Goal: Task Accomplishment & Management: Manage account settings

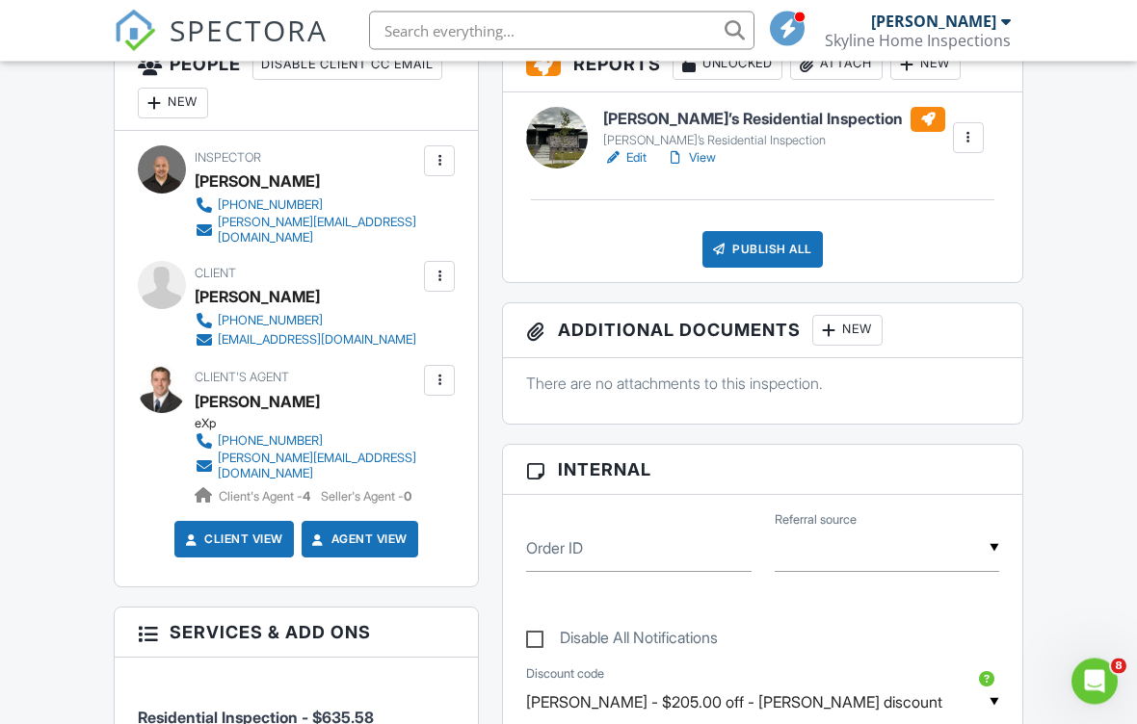
scroll to position [550, 0]
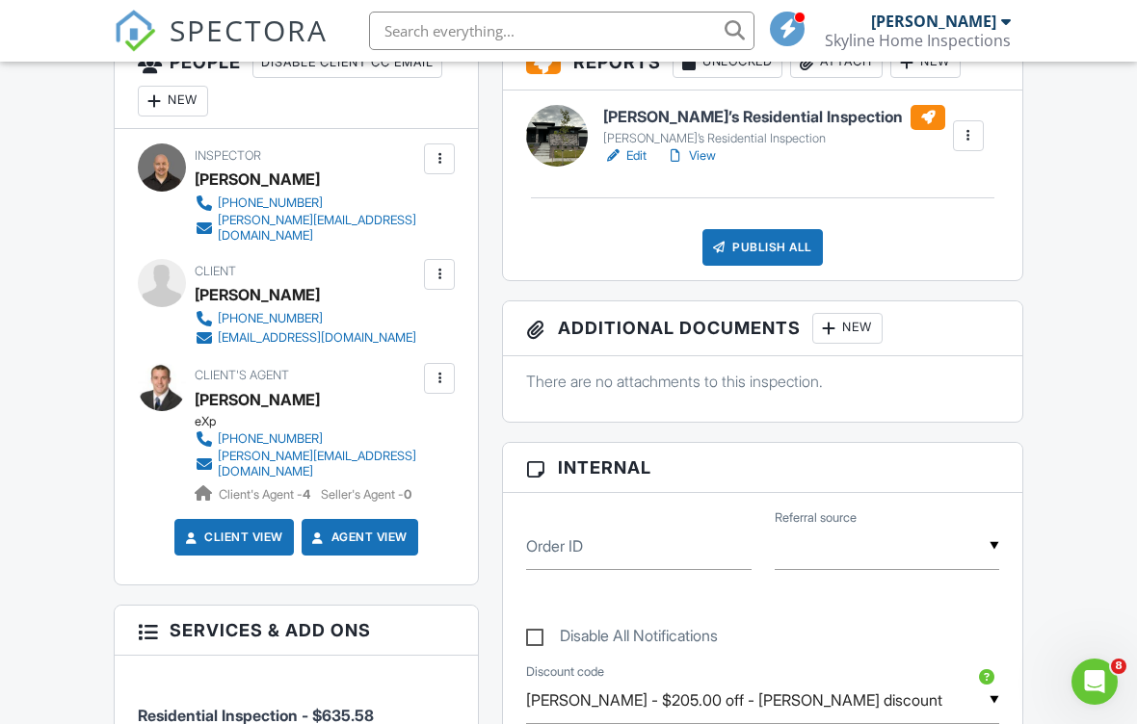
click at [864, 333] on div "New" at bounding box center [847, 328] width 70 height 31
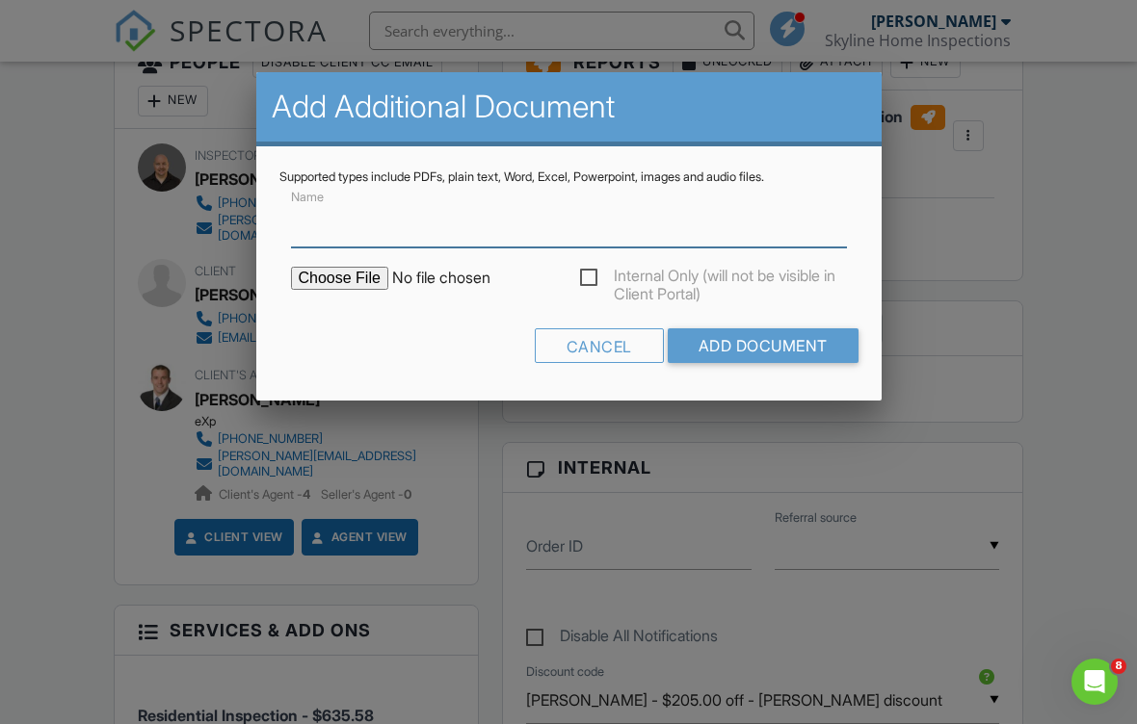
click at [444, 239] on input "Name" at bounding box center [569, 223] width 556 height 47
click at [363, 219] on input "Name" at bounding box center [569, 223] width 556 height 47
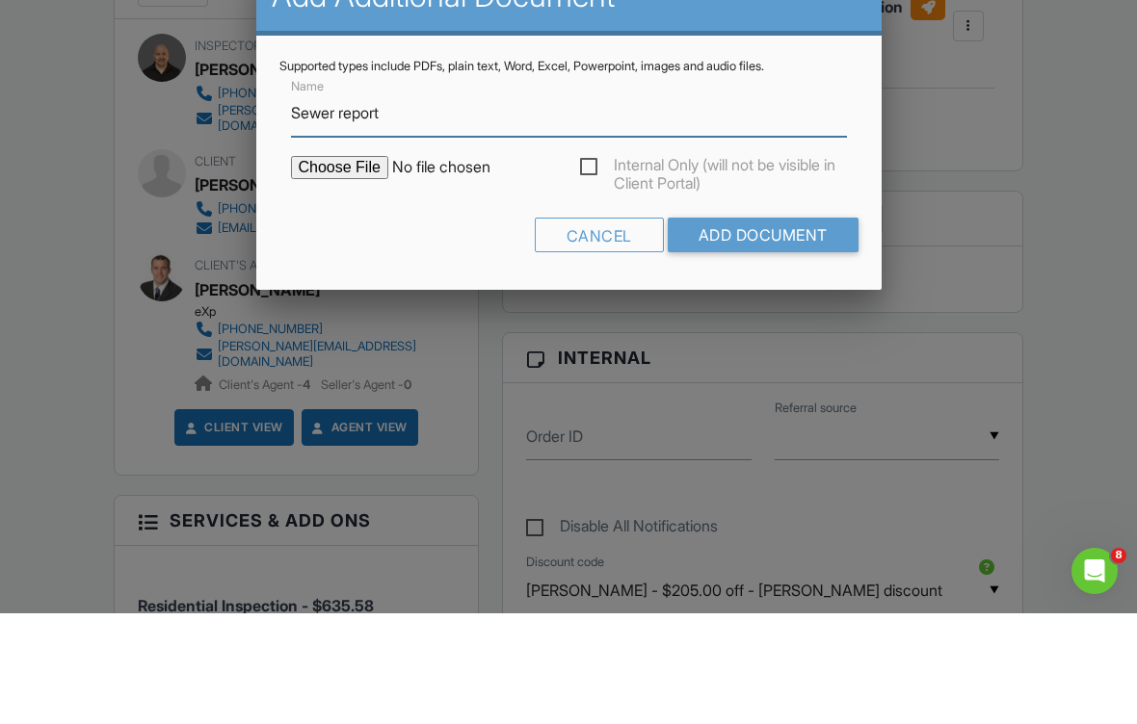
type input "Sewer report"
click at [351, 267] on input "file" at bounding box center [455, 278] width 328 height 23
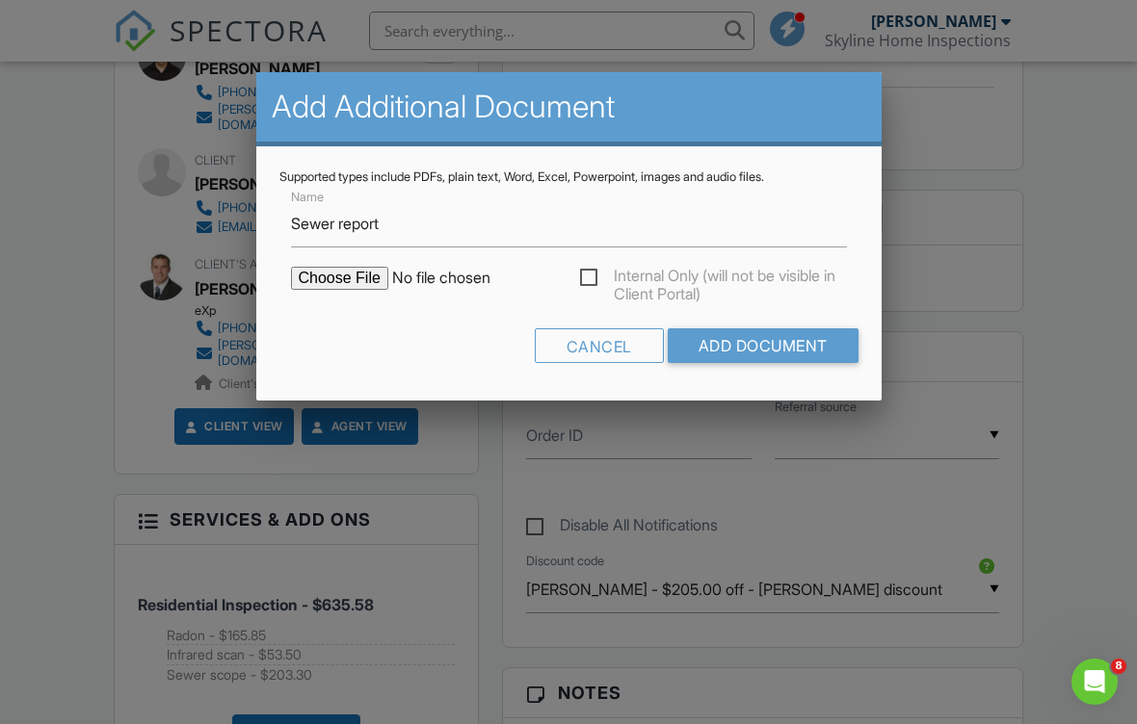
type input "C:\fakepath\14341 Beebalm Lp.pdf"
click at [784, 350] on input "Add Document" at bounding box center [763, 346] width 191 height 35
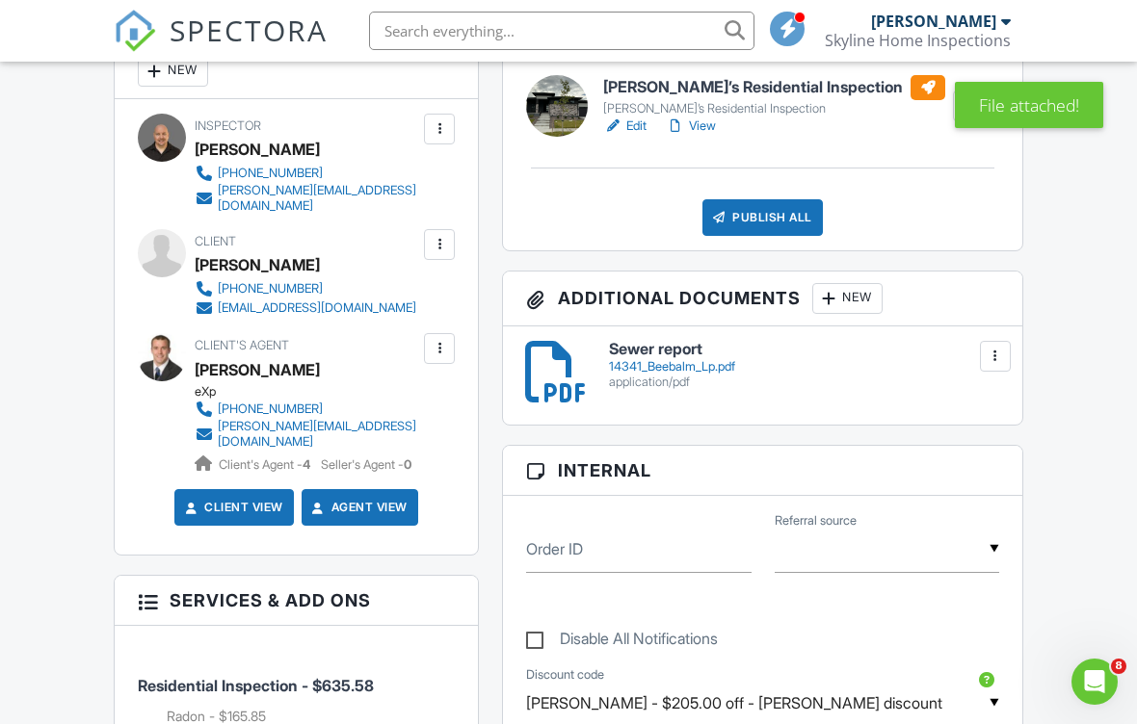
click at [862, 297] on div "New" at bounding box center [847, 298] width 70 height 31
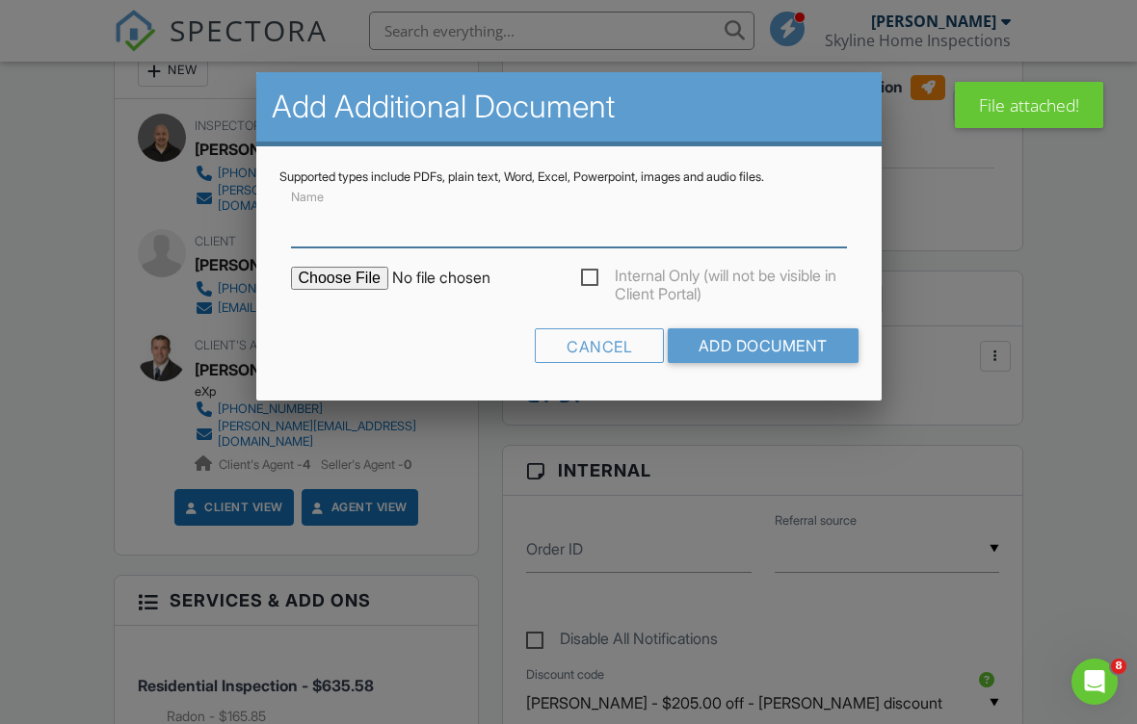
click at [368, 219] on input "Name" at bounding box center [569, 223] width 556 height 47
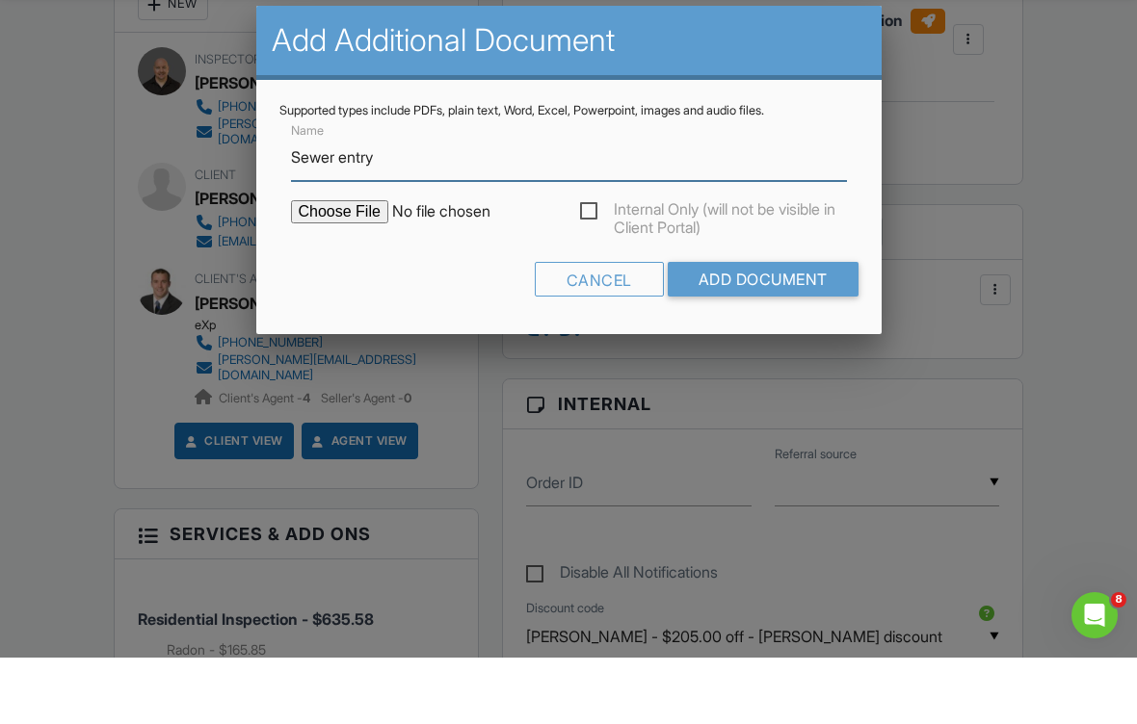
type input "Sewer entry"
click at [341, 267] on input "file" at bounding box center [455, 278] width 328 height 23
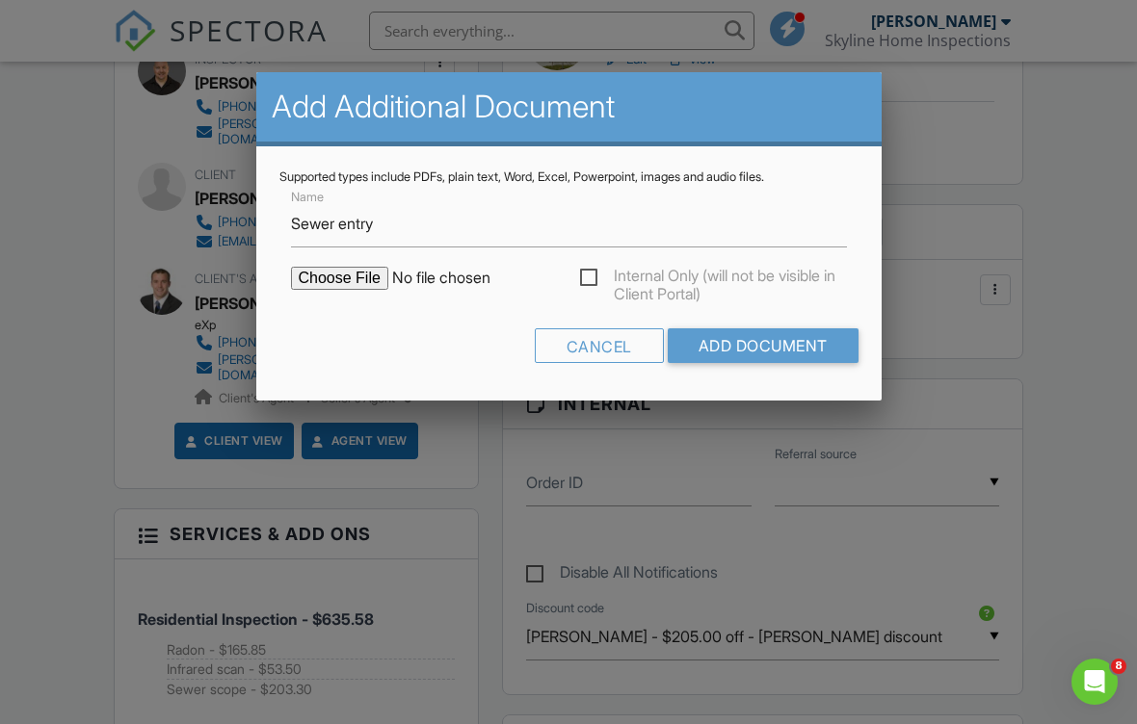
type input "C:\fakepath\20250827_131053 2.jpg"
click at [785, 347] on input "Add Document" at bounding box center [763, 346] width 191 height 35
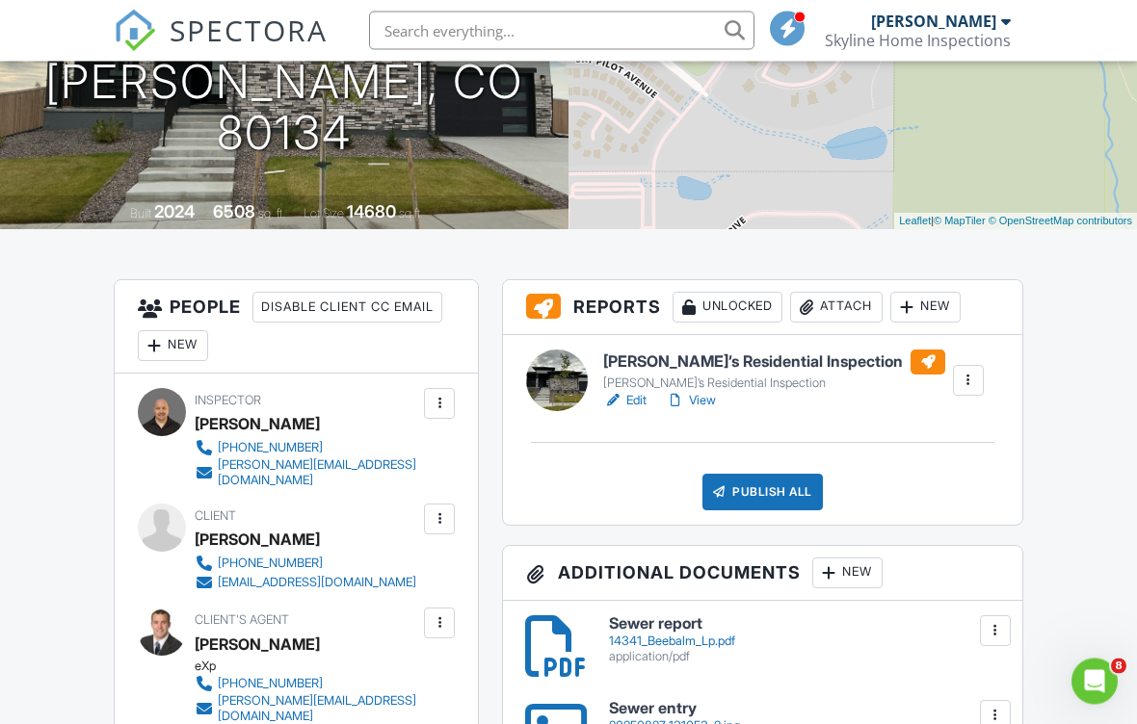
scroll to position [305, 0]
click at [771, 490] on div "Publish All" at bounding box center [762, 492] width 120 height 37
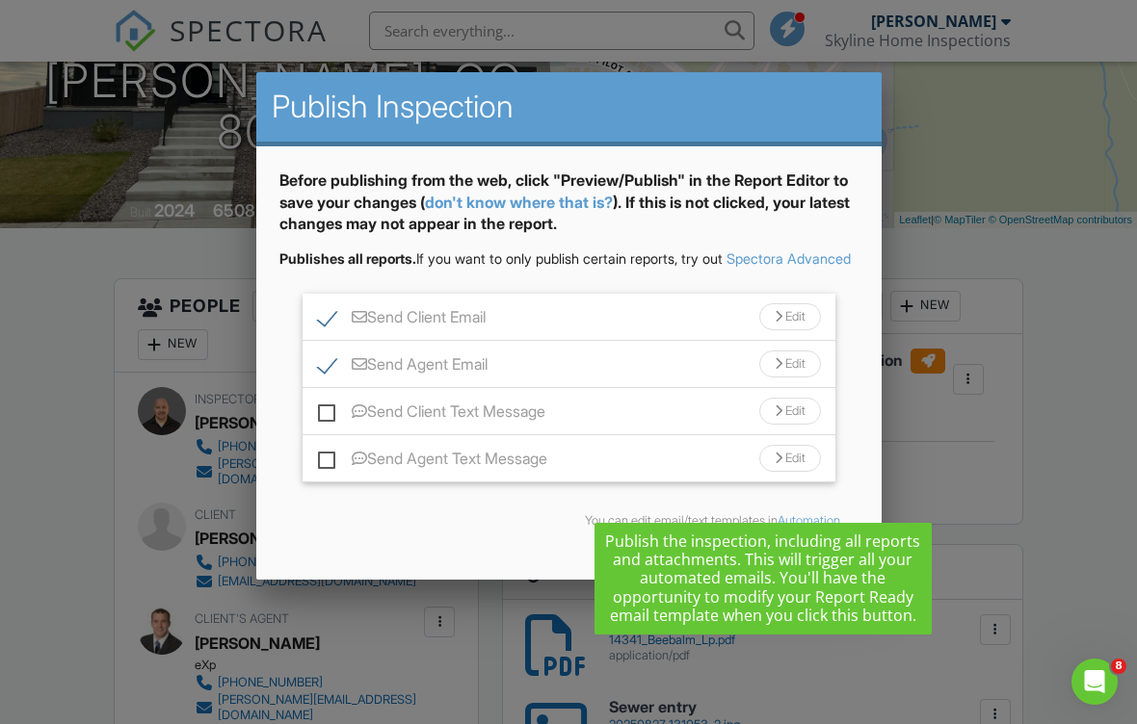
click at [324, 427] on label "Send Client Text Message" at bounding box center [431, 415] width 227 height 24
click at [324, 408] on input "Send Client Text Message" at bounding box center [324, 402] width 13 height 13
checkbox input "true"
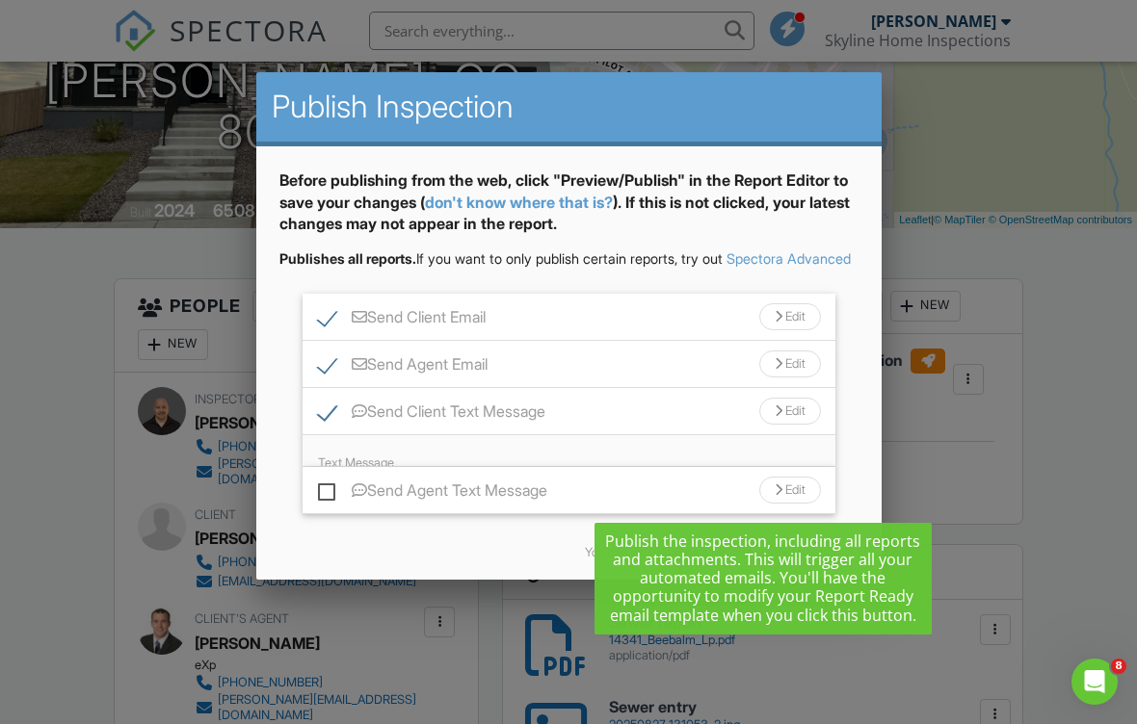
click at [329, 488] on div "Send Agent Text Message Edit" at bounding box center [569, 490] width 533 height 47
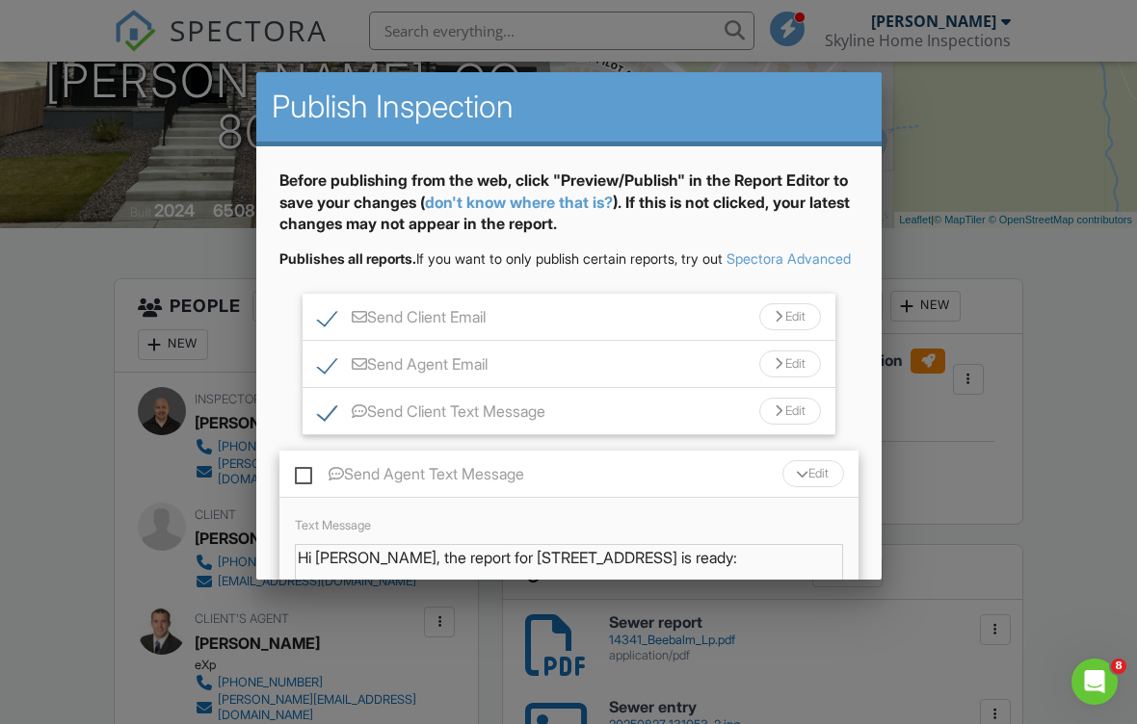
click at [295, 489] on label "Send Agent Text Message" at bounding box center [409, 477] width 229 height 24
click at [295, 471] on input "Send Agent Text Message" at bounding box center [301, 465] width 13 height 13
checkbox input "true"
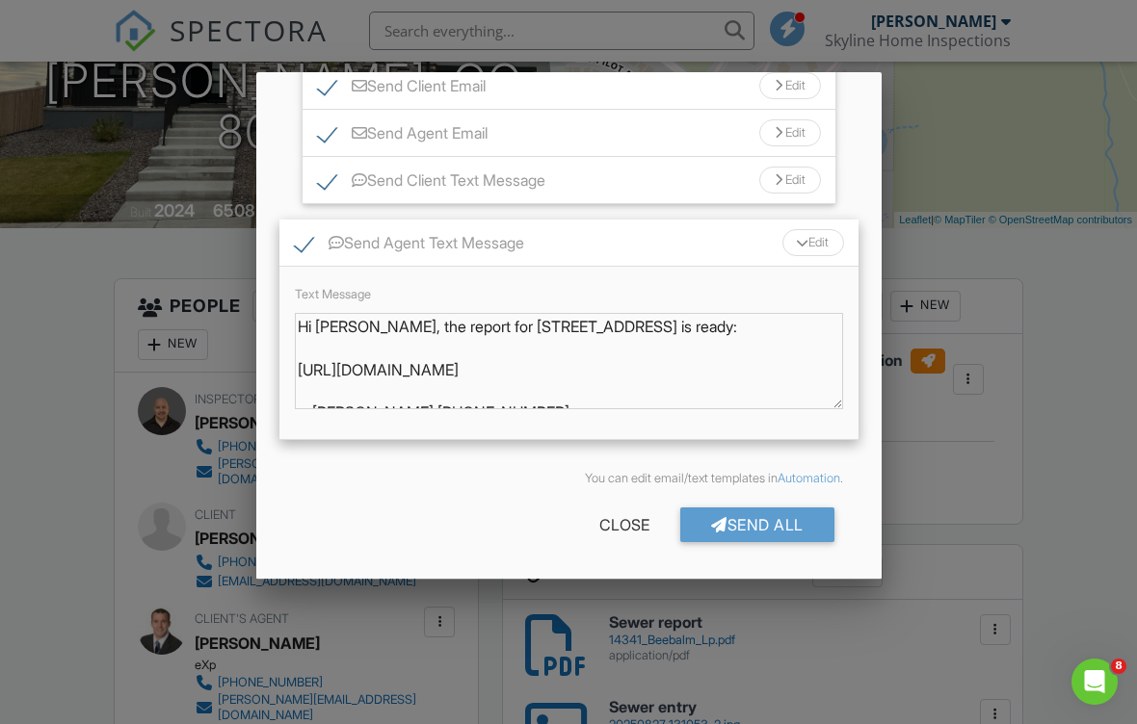
scroll to position [231, 0]
click at [767, 542] on div "Send All" at bounding box center [757, 525] width 154 height 35
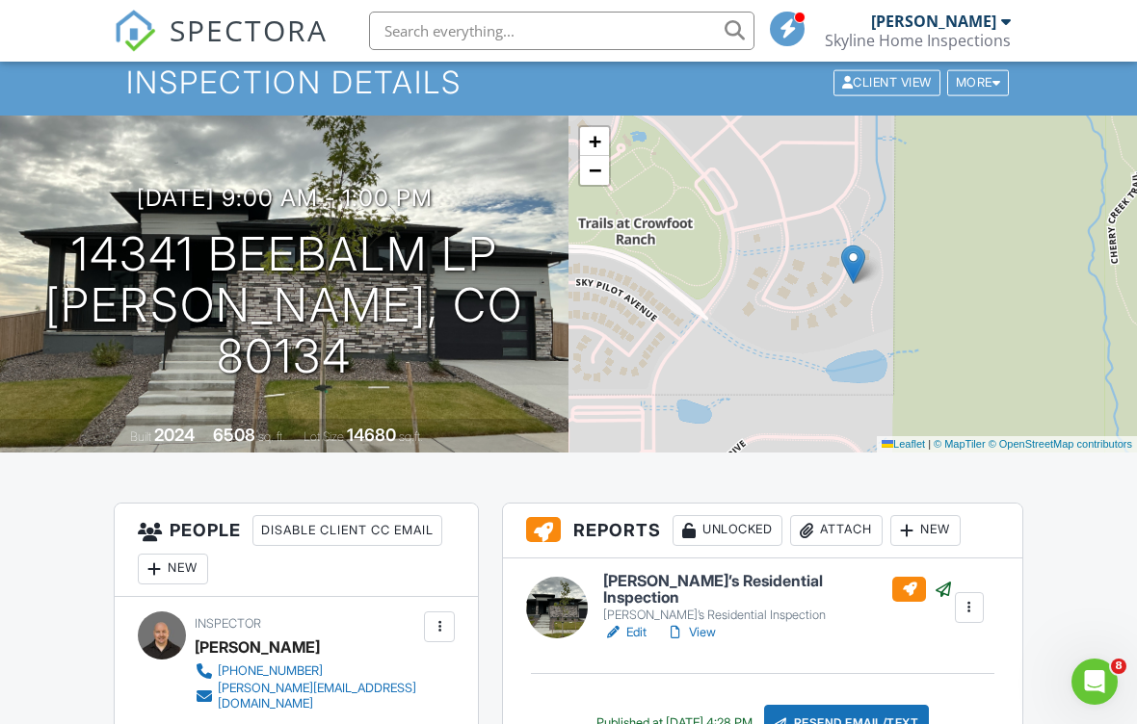
scroll to position [80, 0]
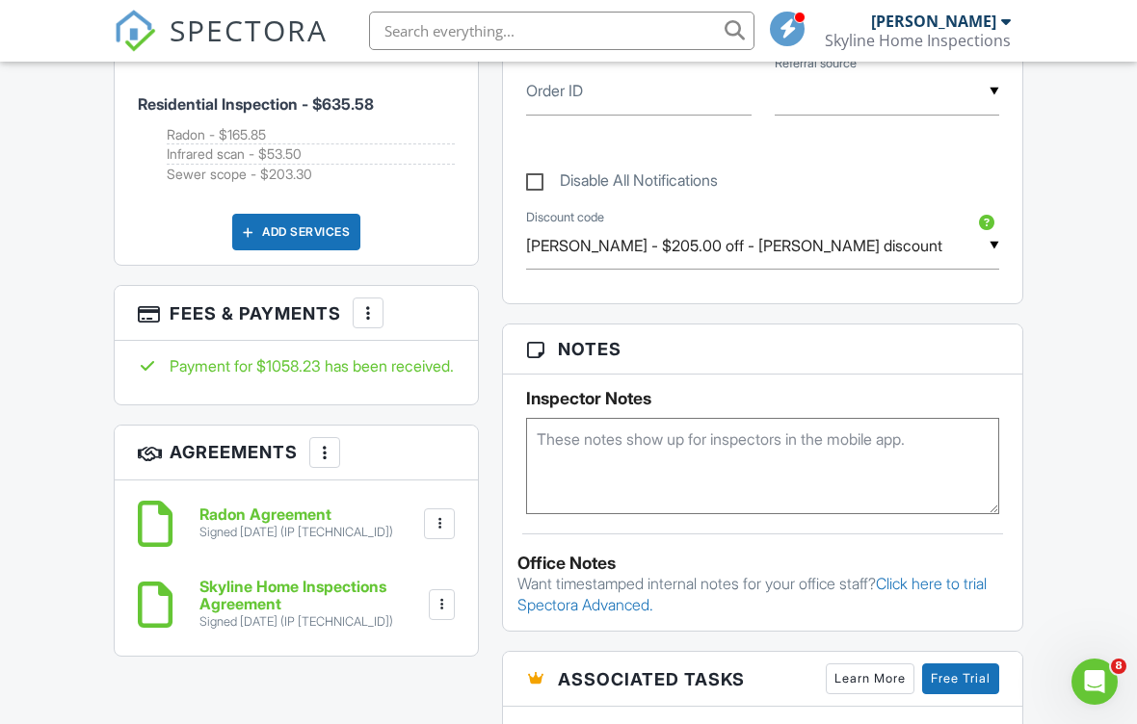
scroll to position [1161, 0]
